Goal: Find specific page/section: Find specific page/section

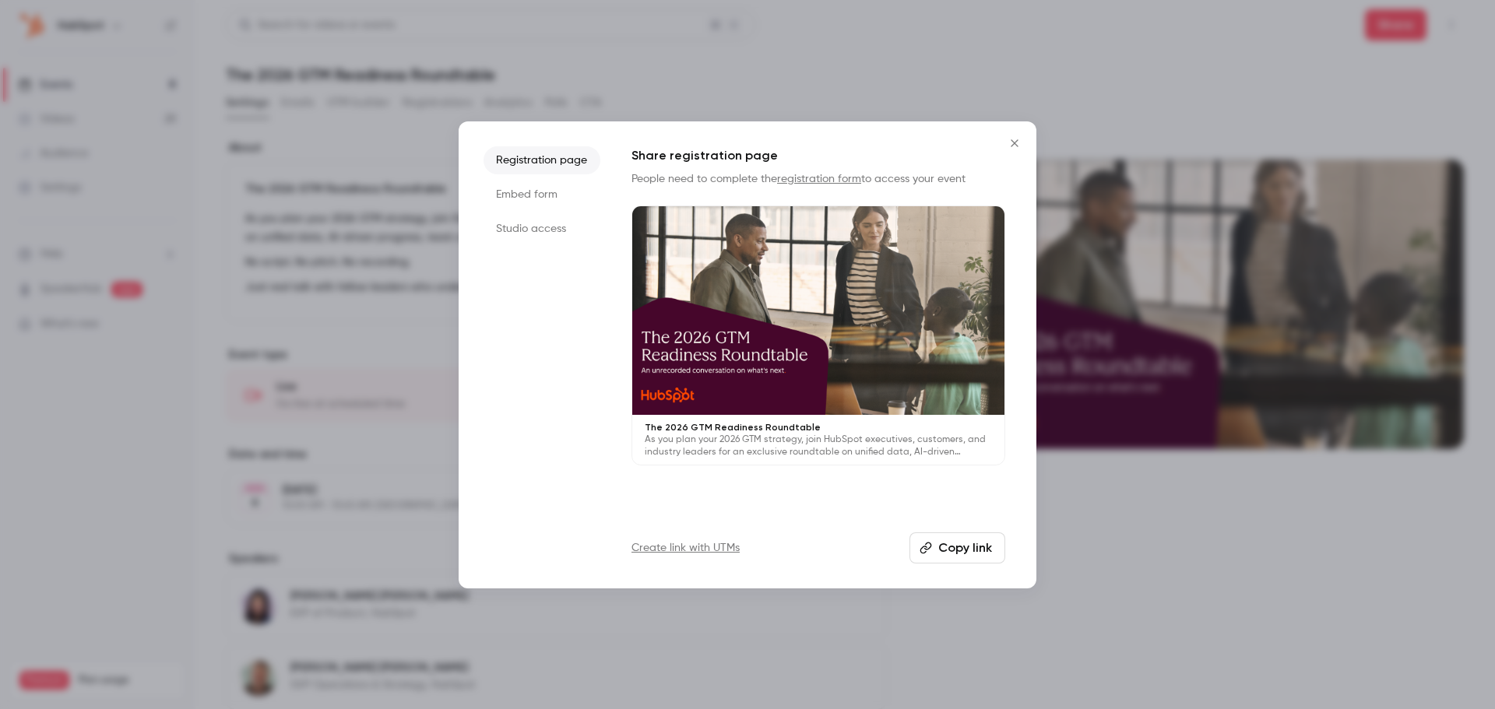
click at [1019, 142] on icon "Close" at bounding box center [1014, 143] width 19 height 12
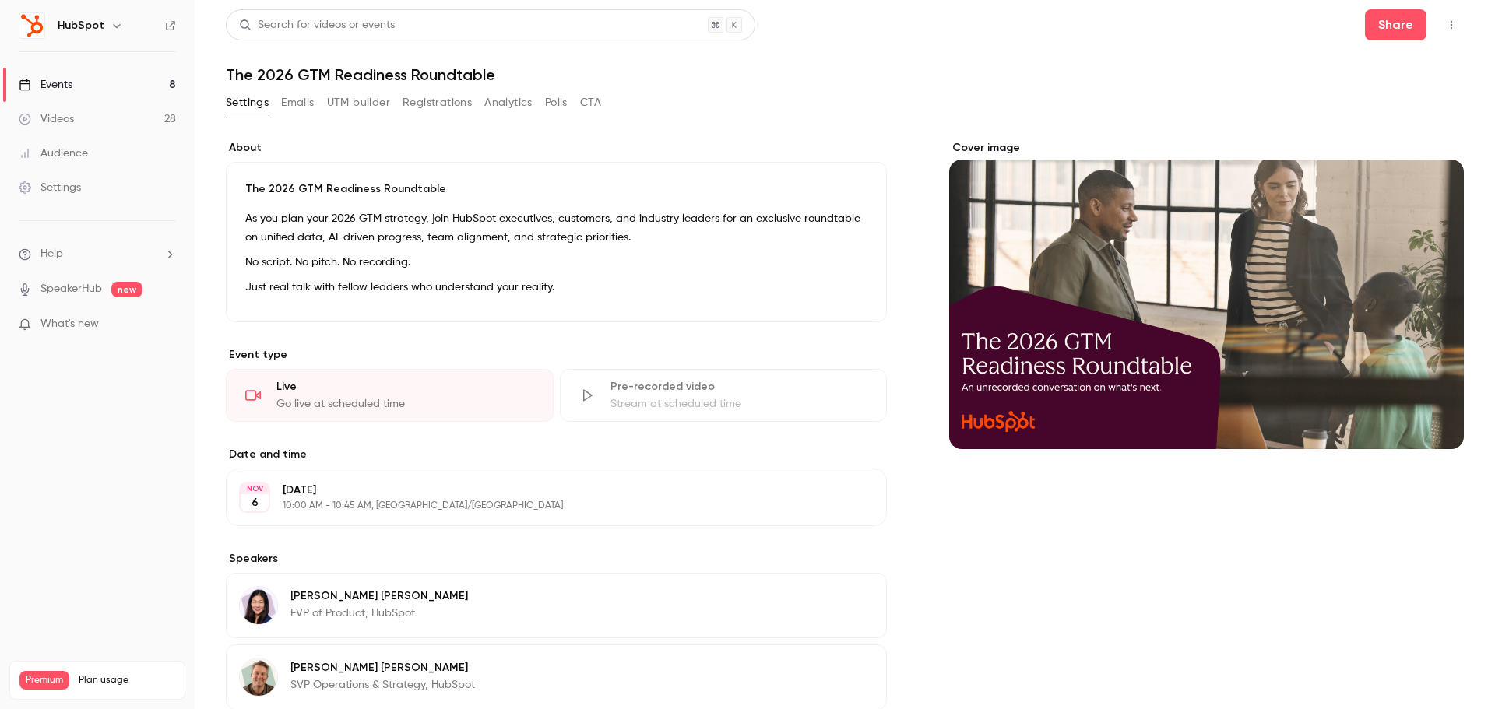
click at [435, 107] on button "Registrations" at bounding box center [437, 102] width 69 height 25
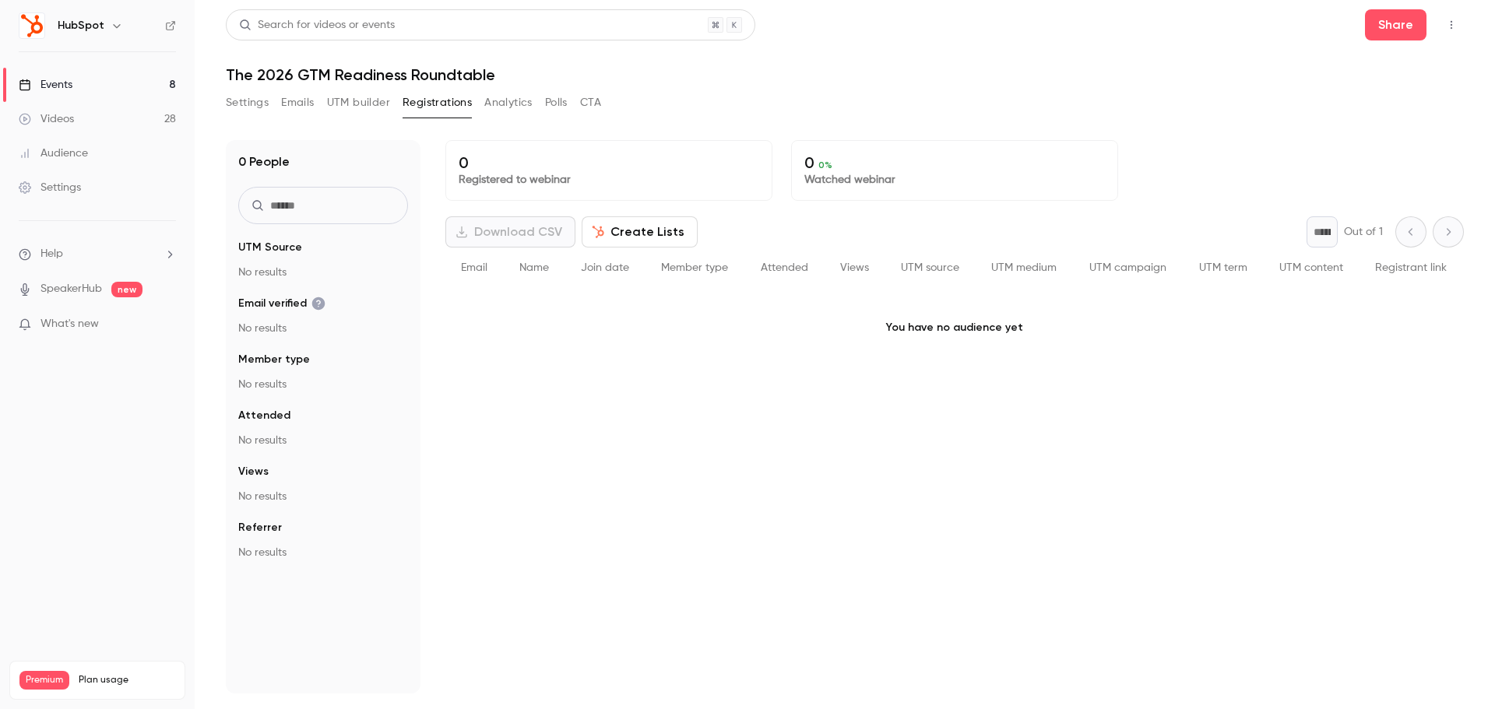
click at [252, 98] on button "Settings" at bounding box center [247, 102] width 43 height 25
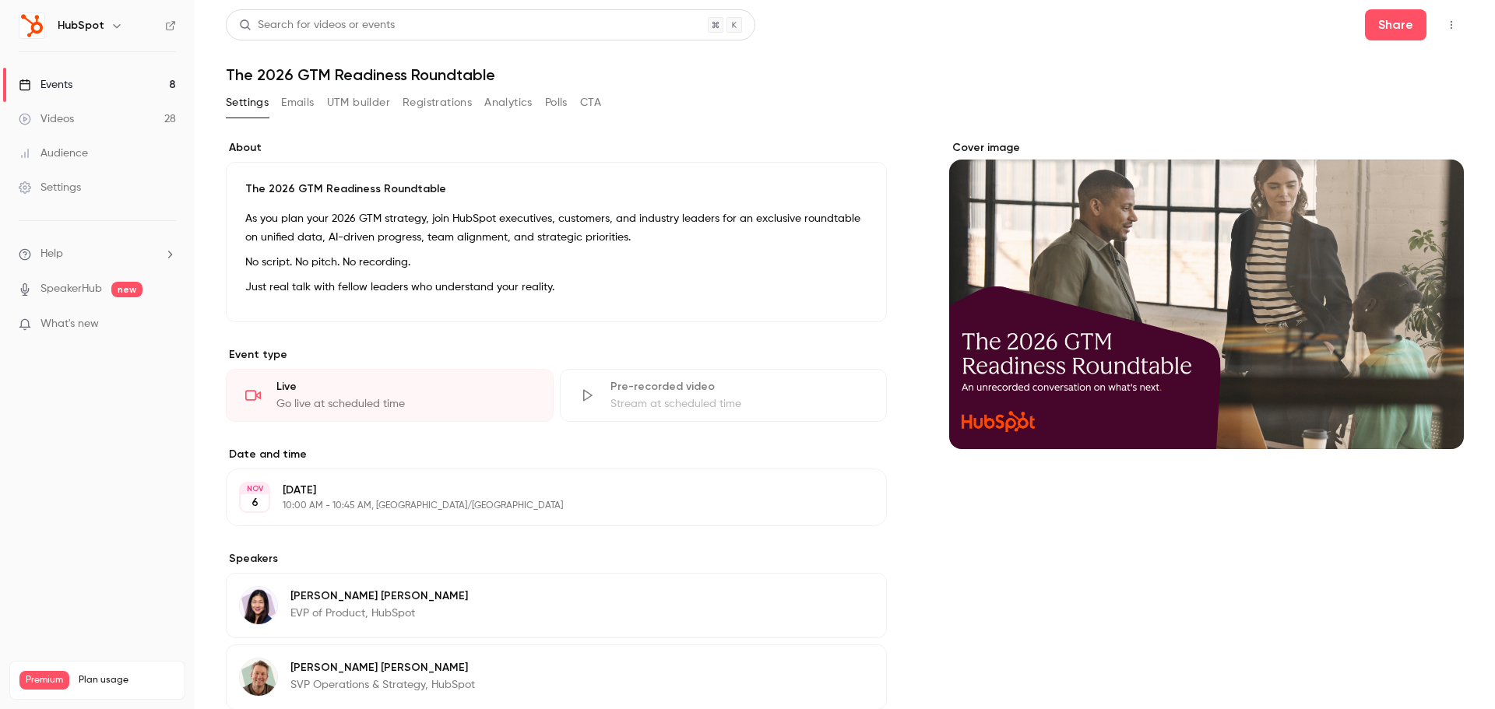
click at [436, 109] on button "Registrations" at bounding box center [437, 102] width 69 height 25
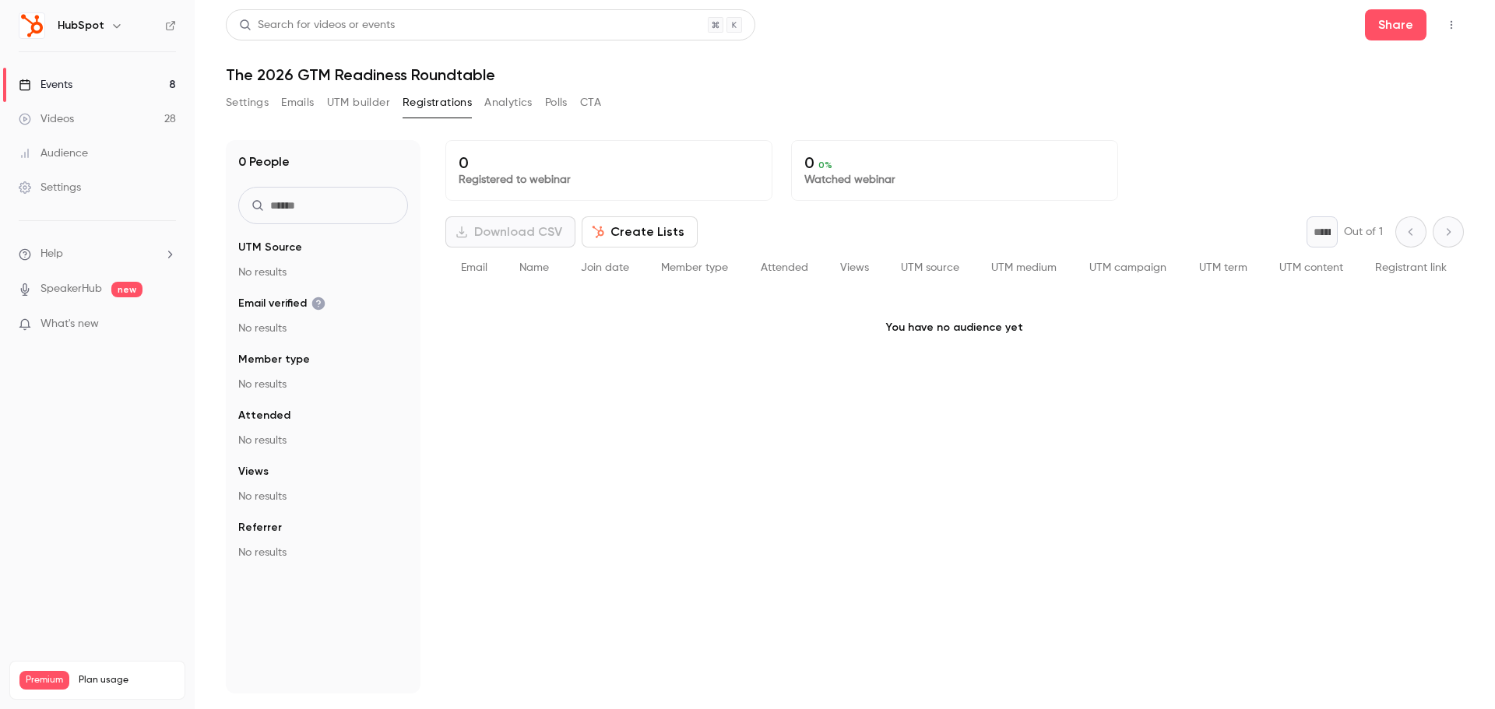
click at [110, 88] on link "Events 8" at bounding box center [97, 85] width 195 height 34
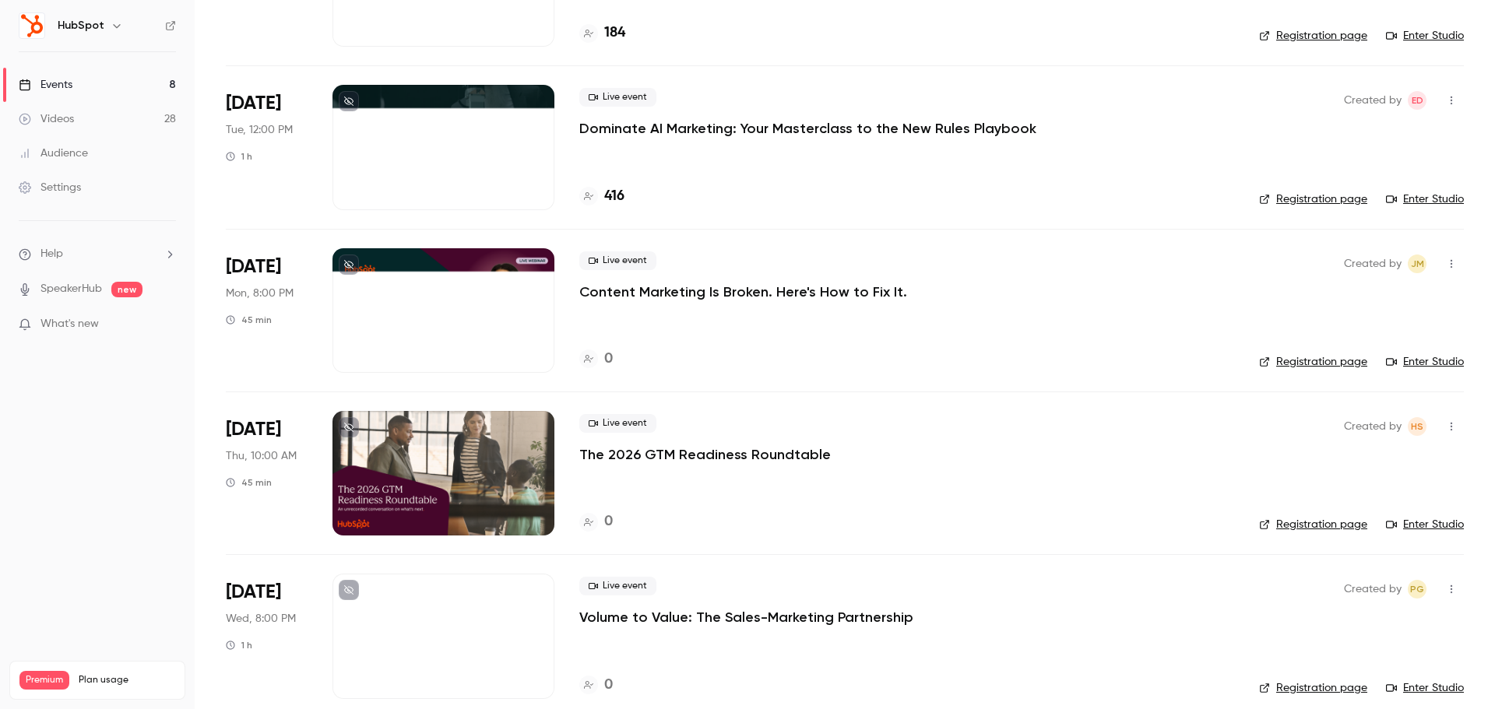
scroll to position [719, 0]
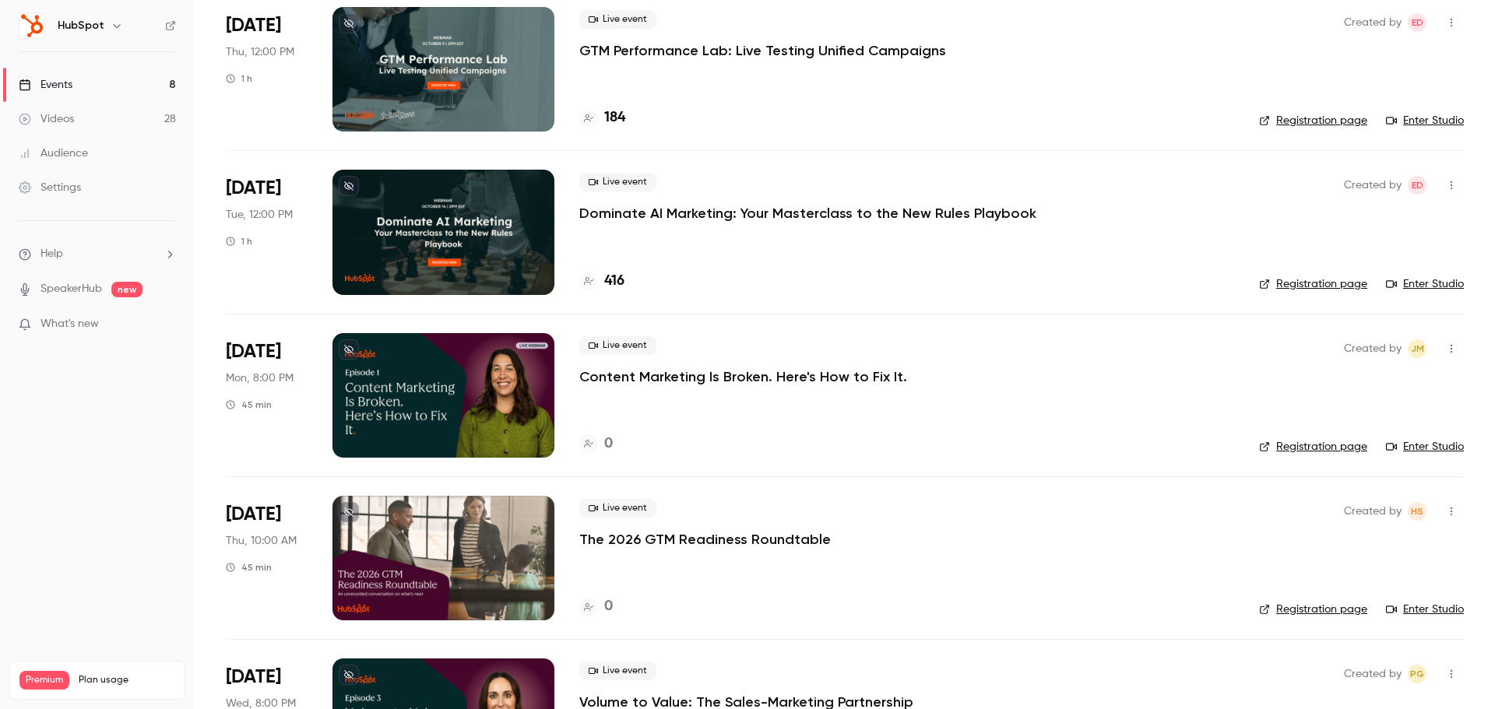
scroll to position [719, 0]
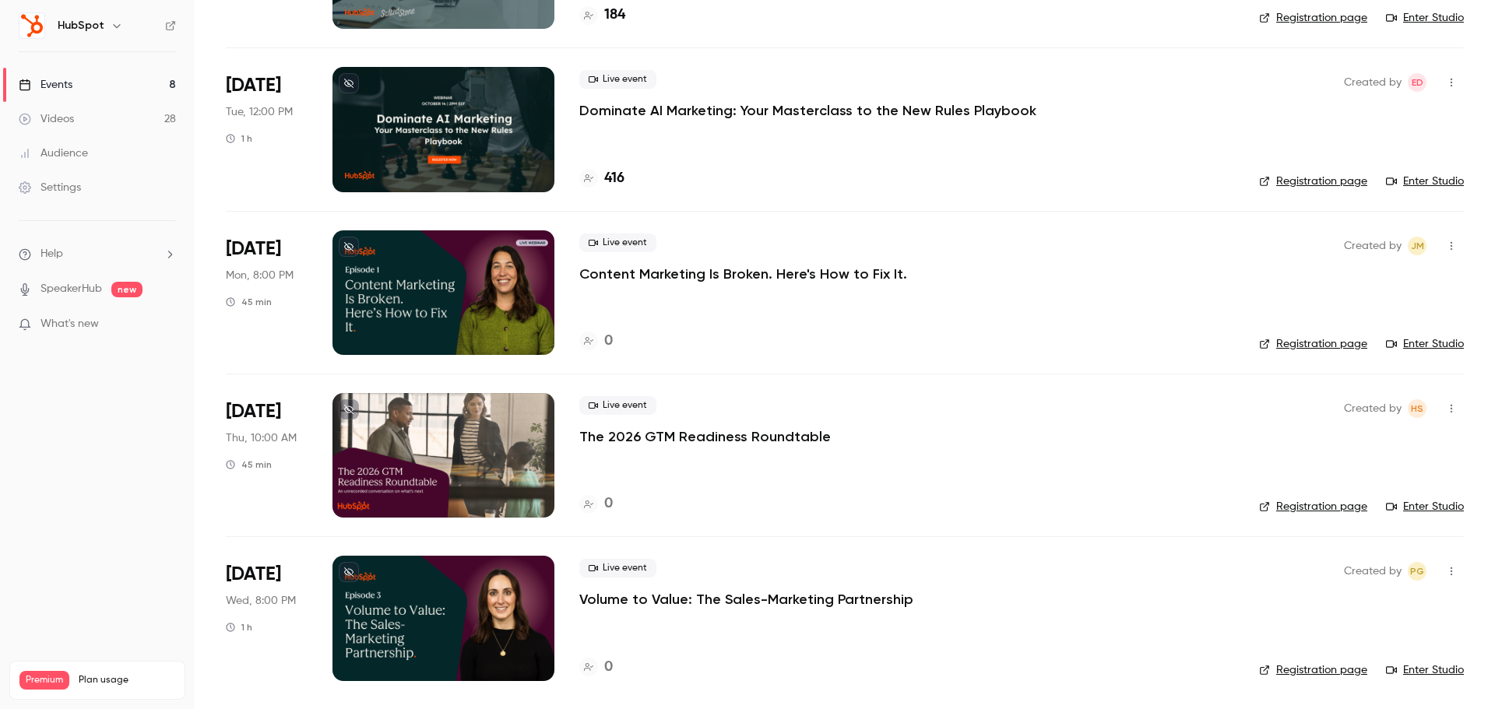
click at [783, 438] on p "The 2026 GTM Readiness Roundtable" at bounding box center [705, 437] width 252 height 19
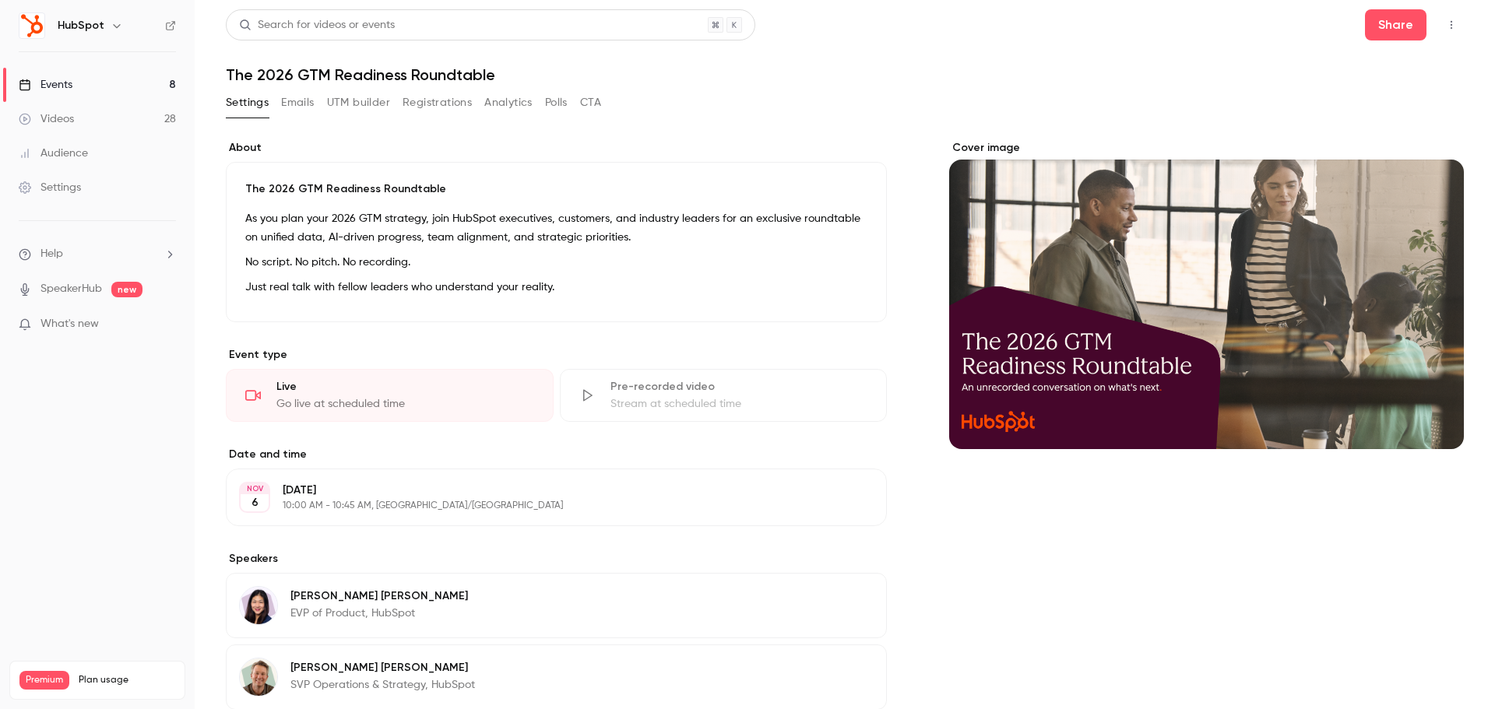
click at [428, 96] on button "Registrations" at bounding box center [437, 102] width 69 height 25
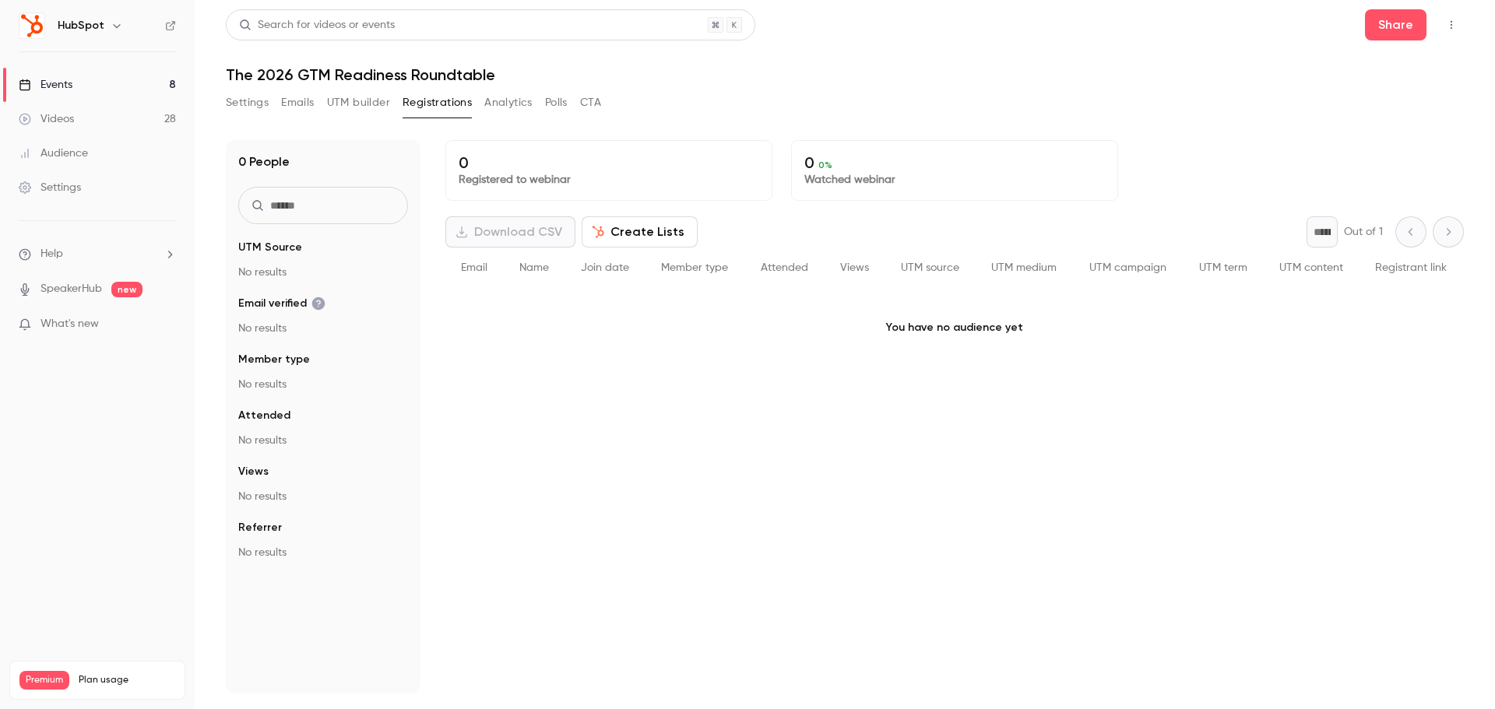
click at [426, 98] on button "Registrations" at bounding box center [437, 102] width 69 height 25
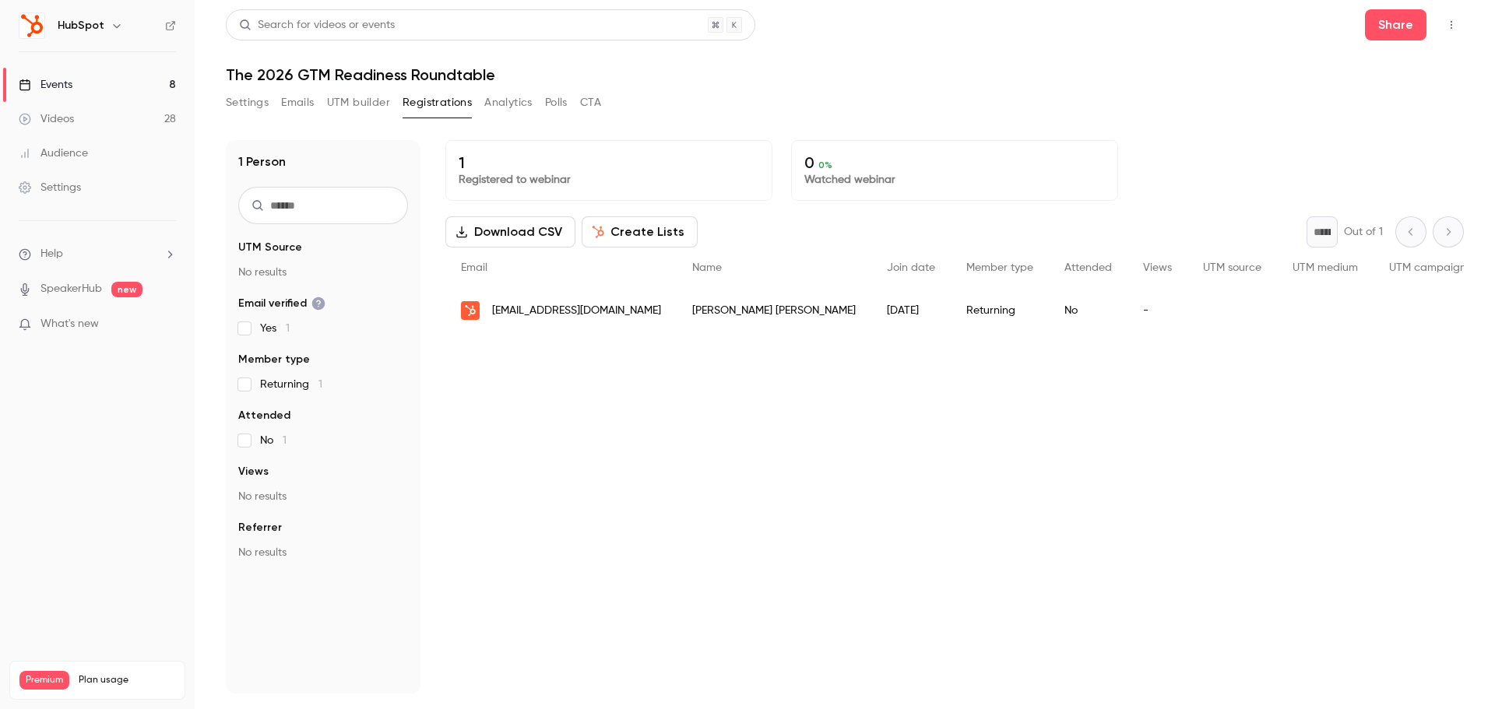
click at [268, 107] on button "Settings" at bounding box center [247, 102] width 43 height 25
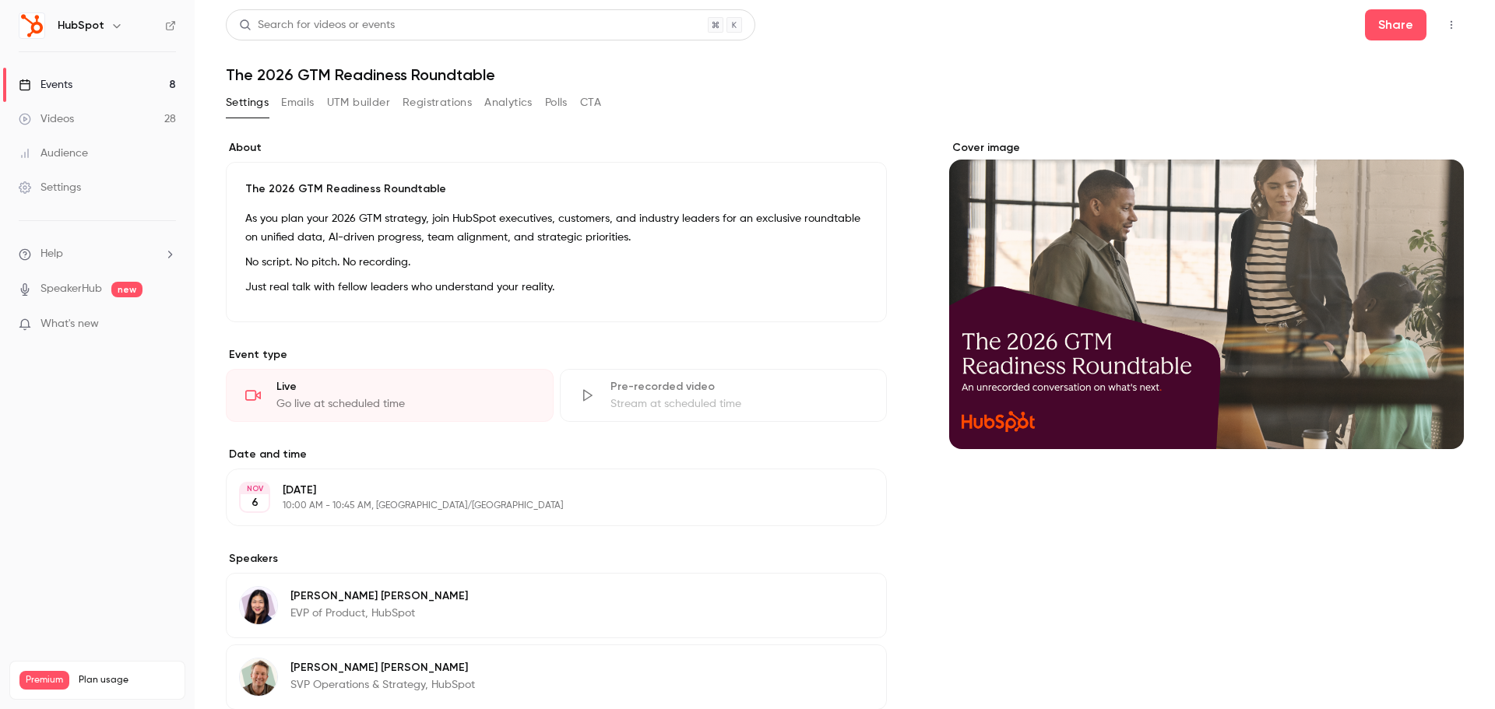
click at [140, 85] on link "Events 8" at bounding box center [97, 85] width 195 height 34
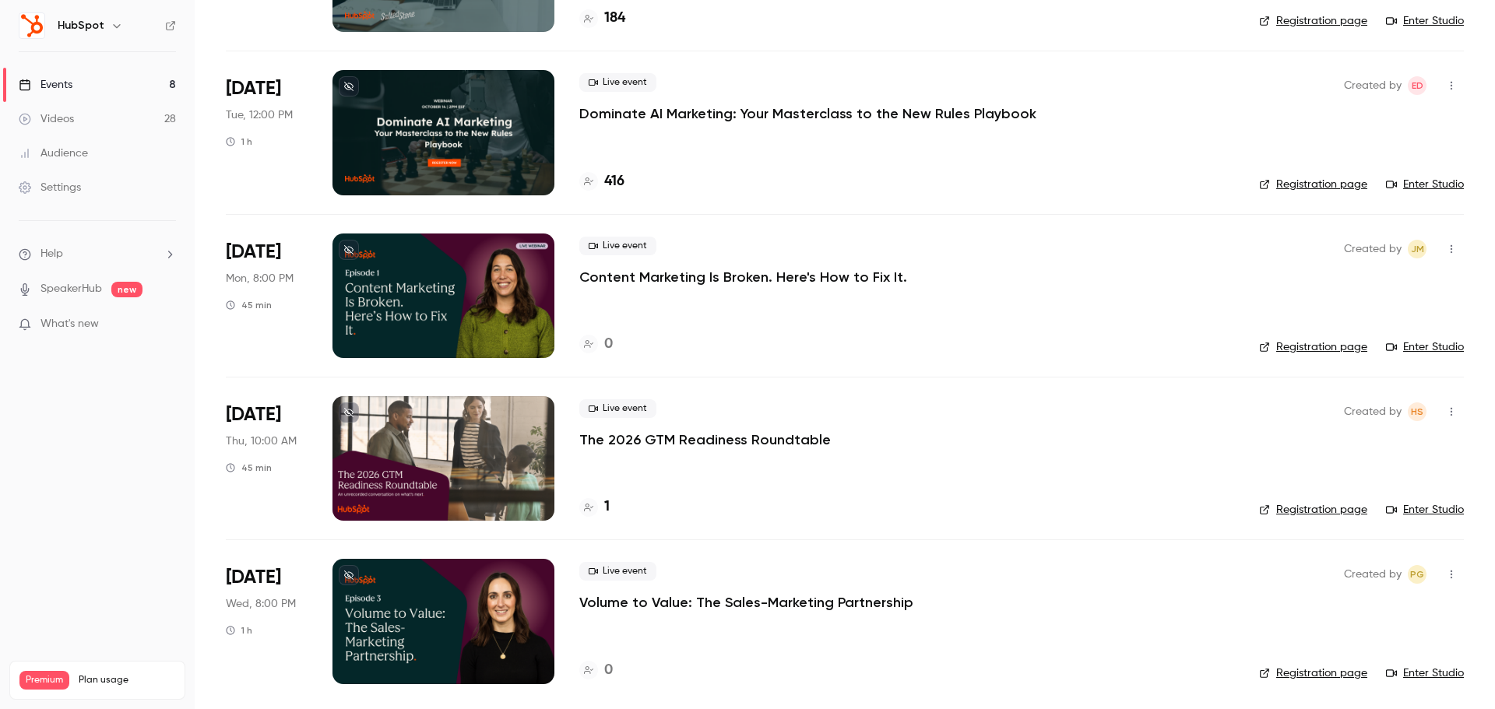
scroll to position [719, 0]
